Goal: Check status: Check status

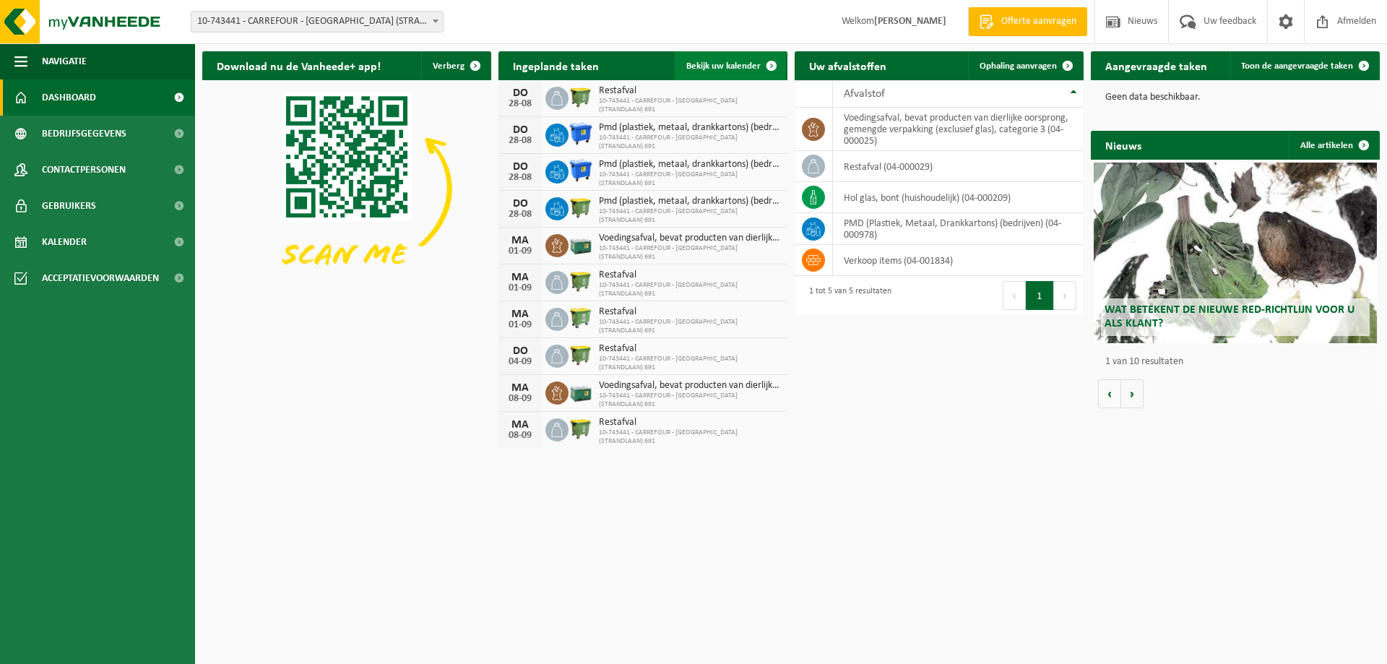
click at [774, 62] on span at bounding box center [771, 65] width 29 height 29
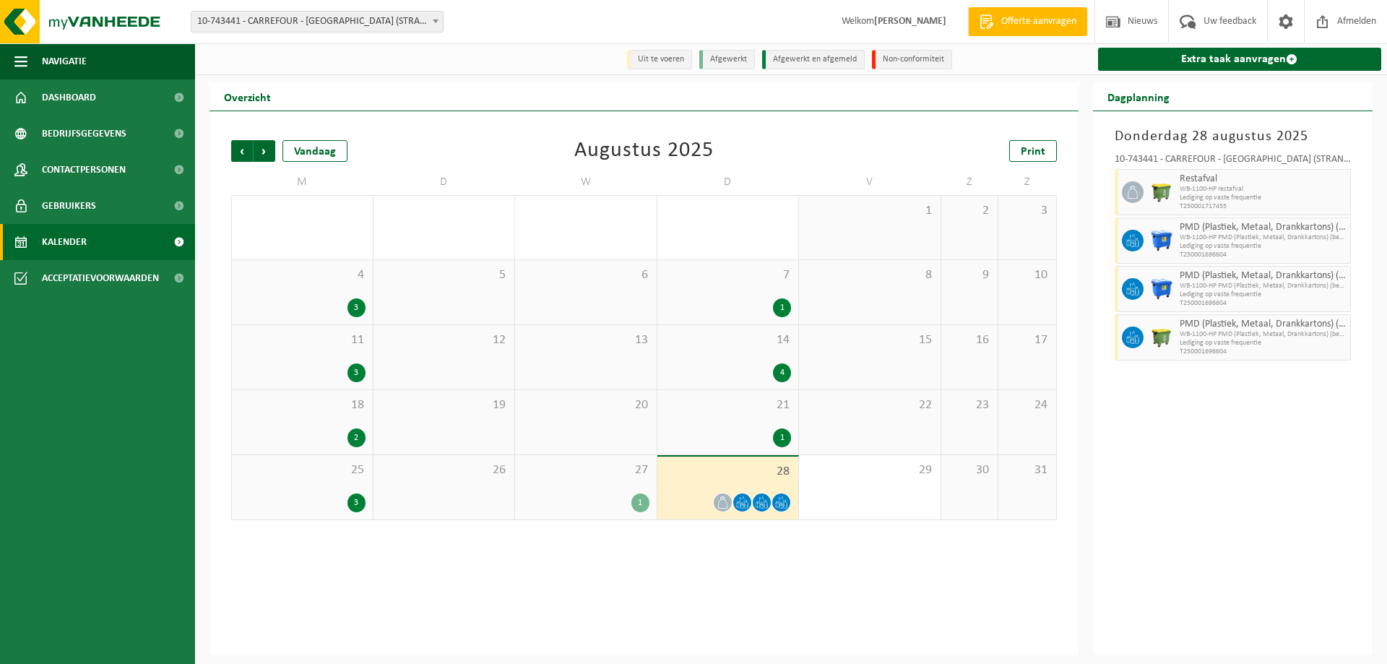
click at [603, 493] on div "27 1" at bounding box center [586, 487] width 142 height 64
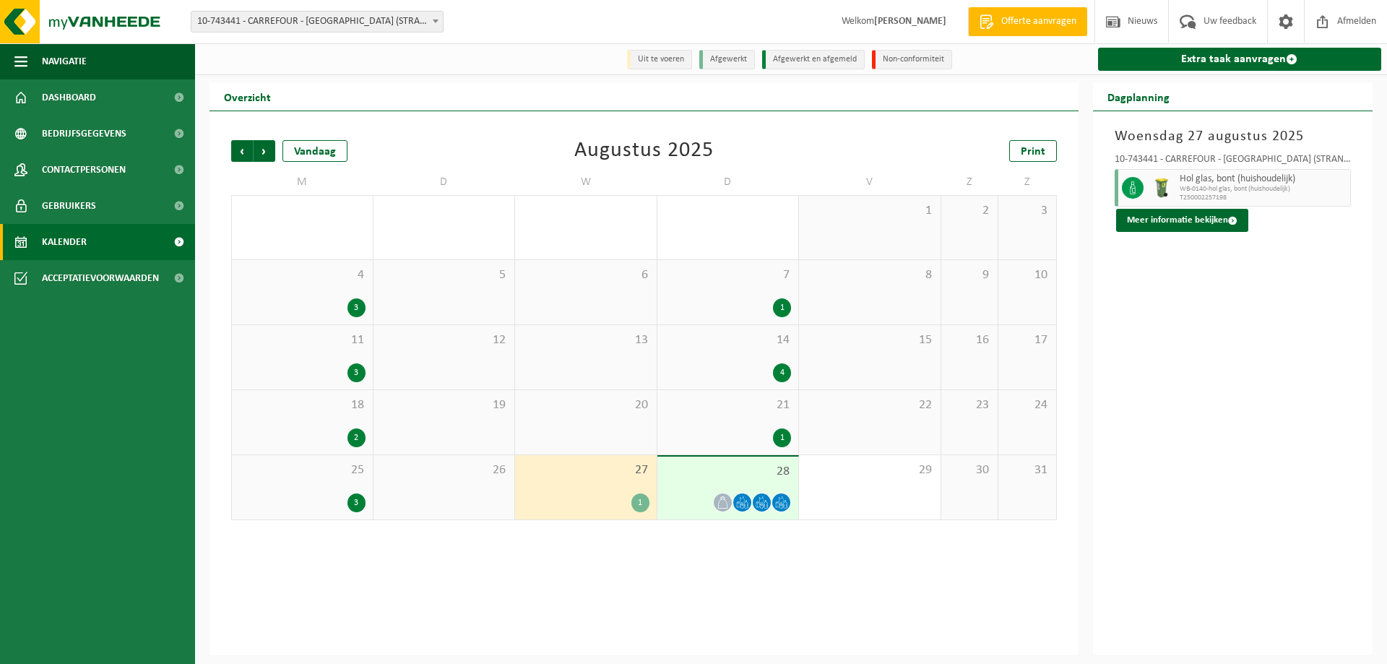
click at [731, 496] on div at bounding box center [728, 503] width 127 height 20
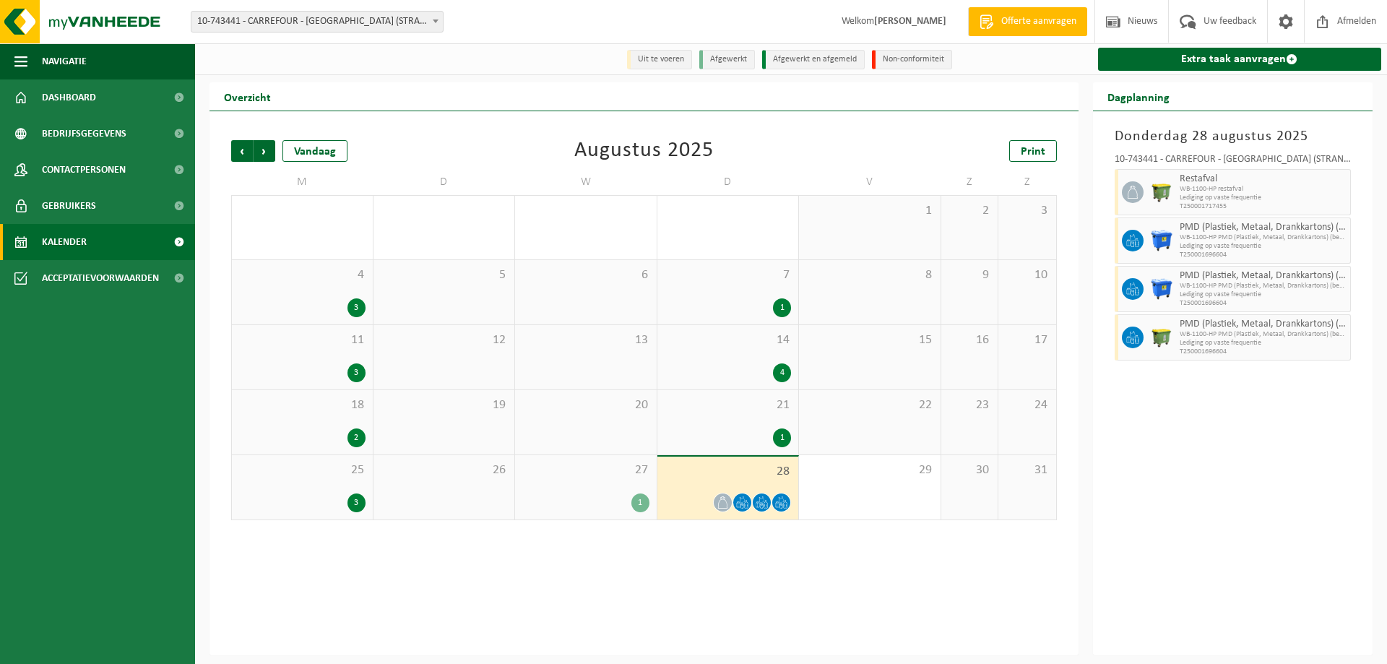
click at [595, 504] on div "1" at bounding box center [585, 502] width 127 height 19
